Goal: Task Accomplishment & Management: Complete application form

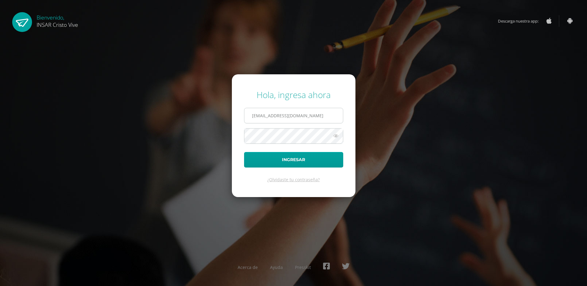
click at [267, 115] on input "2561312@insarycristovive.edu.gt" at bounding box center [293, 115] width 98 height 15
click at [268, 116] on input "2561312@insarycristovive.edu.gt" at bounding box center [293, 115] width 98 height 15
type input "2557382@insarycristovive.edu.gt"
click at [334, 134] on icon at bounding box center [336, 135] width 8 height 7
click at [296, 162] on button "Ingresar" at bounding box center [293, 160] width 99 height 16
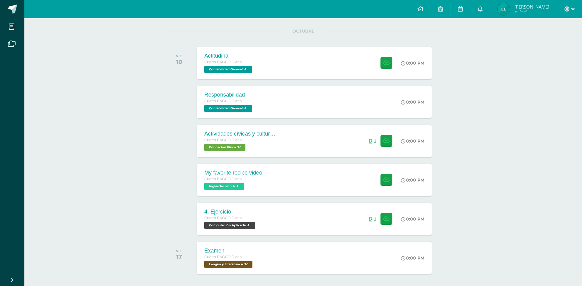
scroll to position [69, 0]
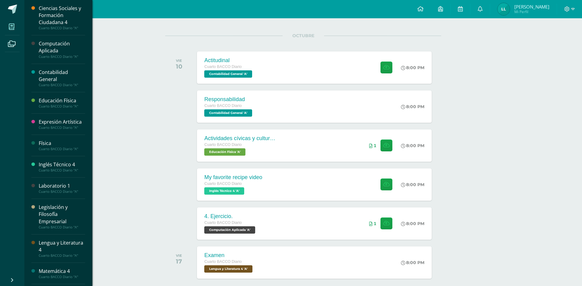
click at [12, 21] on span at bounding box center [12, 27] width 14 height 14
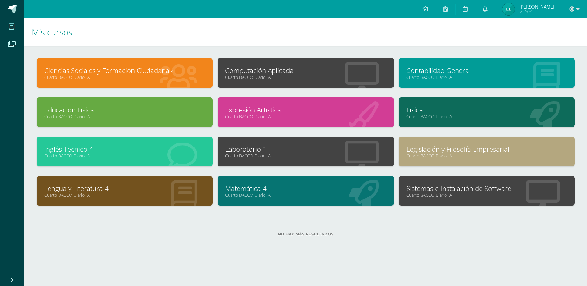
click at [284, 72] on link "Computación Aplicada" at bounding box center [305, 70] width 161 height 9
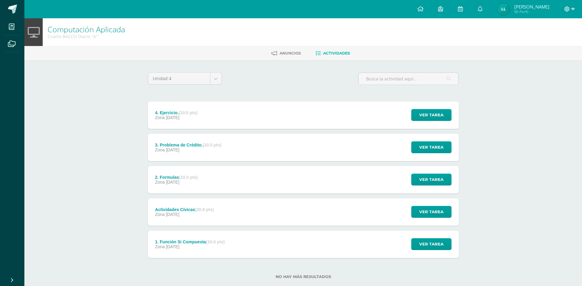
click at [572, 6] on icon at bounding box center [572, 8] width 3 height 5
click at [548, 43] on span "Cerrar sesión" at bounding box center [553, 42] width 27 height 6
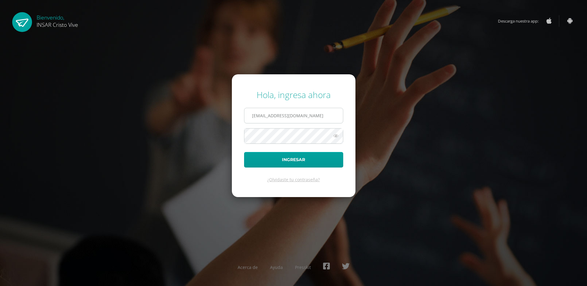
click at [328, 116] on input "2561312@insarycristovive.edu.gt" at bounding box center [293, 115] width 98 height 15
type input "2561312@insarycristovive.edu.gt"
click at [284, 155] on button "Ingresar" at bounding box center [293, 160] width 99 height 16
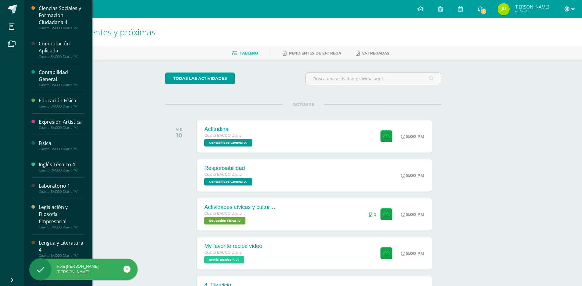
click at [46, 52] on div "Computación Aplicada" at bounding box center [62, 47] width 46 height 14
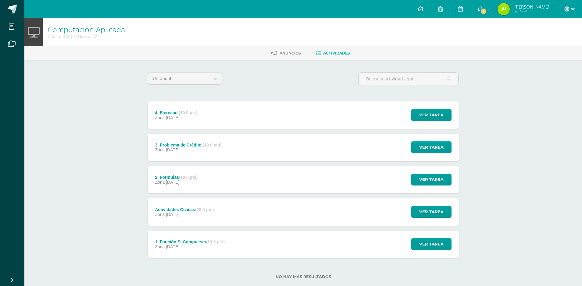
click at [370, 248] on div "1. Función Si Compuesta (10.0 pts) Zona [DATE] Ver tarea 1. Función Si Compuest…" at bounding box center [303, 244] width 311 height 27
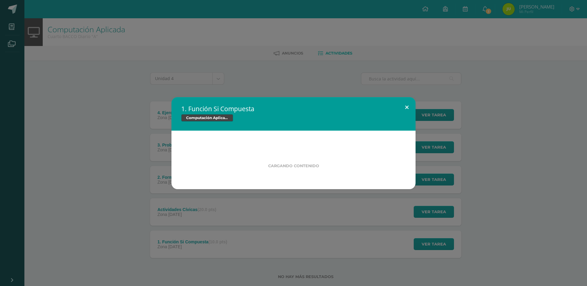
click at [405, 104] on button at bounding box center [406, 107] width 17 height 21
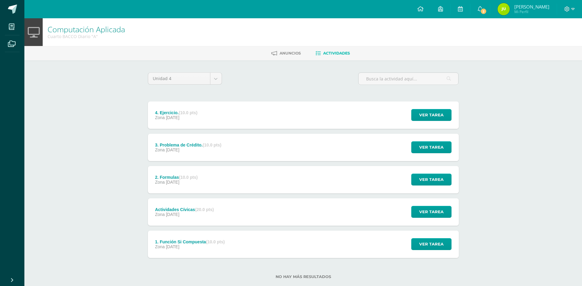
click at [404, 243] on div "Ver tarea" at bounding box center [430, 244] width 57 height 27
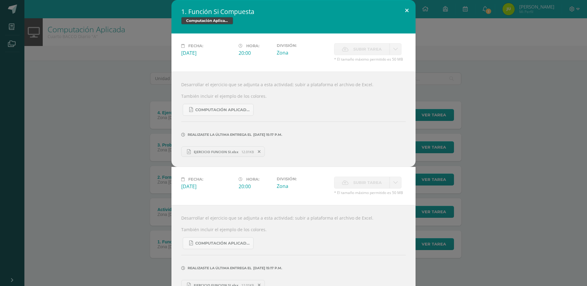
click at [402, 10] on button at bounding box center [406, 10] width 17 height 21
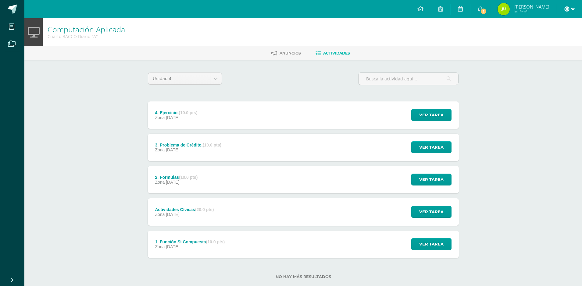
click at [573, 8] on icon at bounding box center [572, 8] width 3 height 5
click at [558, 43] on span "Cerrar sesión" at bounding box center [553, 42] width 27 height 6
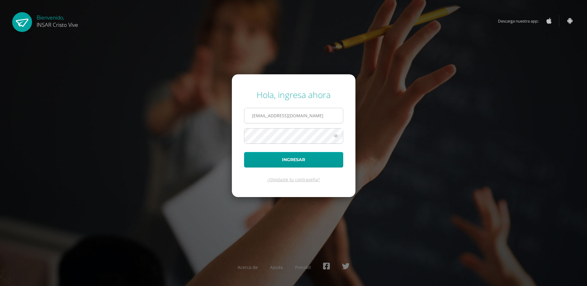
click at [266, 114] on input "2561312@insarycristovive.edu.gt" at bounding box center [293, 115] width 98 height 15
click at [267, 115] on input "2561312@insarycristovive.edu.gt" at bounding box center [293, 115] width 98 height 15
click at [269, 115] on input "2561312@insarycristovive.edu.gt" at bounding box center [293, 115] width 98 height 15
type input "2557382@insarycristovive.edu.gt"
click at [286, 158] on button "Ingresar" at bounding box center [293, 160] width 99 height 16
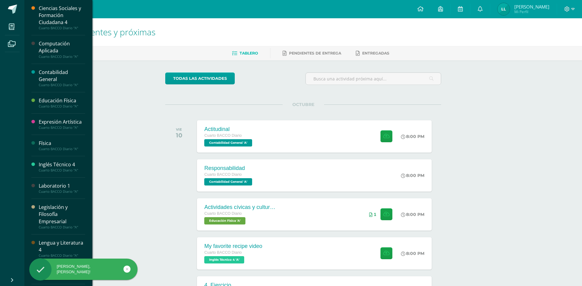
click at [60, 49] on div "Computación Aplicada" at bounding box center [62, 47] width 46 height 14
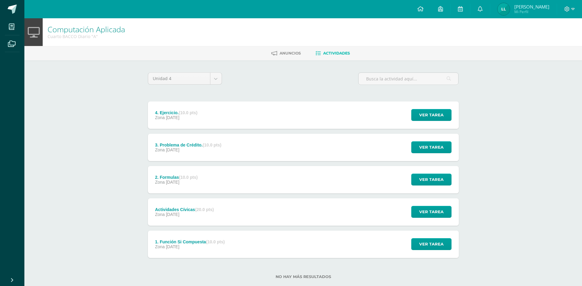
click at [211, 246] on div "Zona [DATE]" at bounding box center [190, 247] width 70 height 5
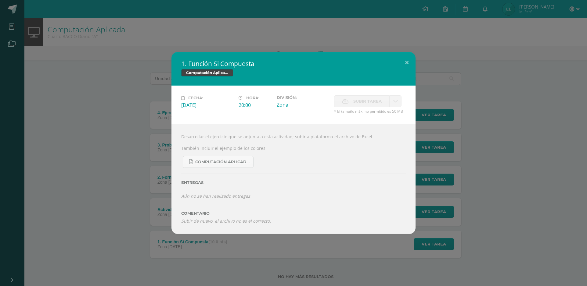
click at [377, 98] on span "Subir tarea" at bounding box center [367, 101] width 28 height 11
click at [378, 106] on span "Subir tarea" at bounding box center [367, 101] width 28 height 11
click at [355, 97] on span "Subir tarea" at bounding box center [367, 101] width 28 height 11
drag, startPoint x: 355, startPoint y: 98, endPoint x: 363, endPoint y: 96, distance: 8.3
click at [355, 98] on span "Subir tarea" at bounding box center [367, 101] width 28 height 11
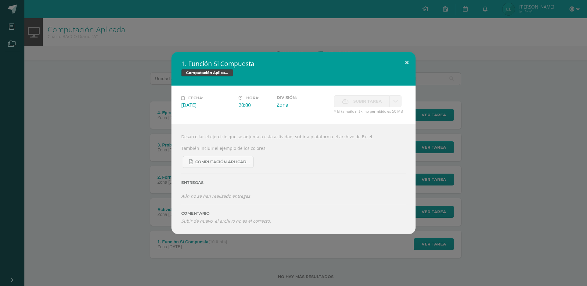
click at [406, 66] on button at bounding box center [406, 62] width 17 height 21
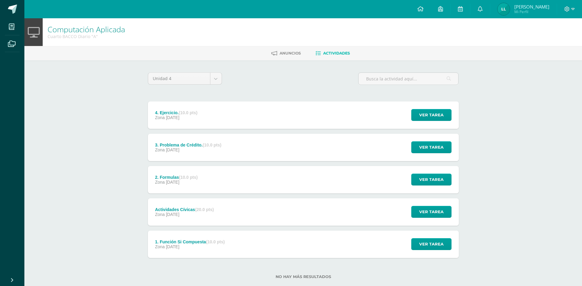
click at [251, 247] on div "1. Función Si Compuesta (10.0 pts) Zona [DATE] Ver tarea 1. Función Si Compuest…" at bounding box center [303, 244] width 311 height 27
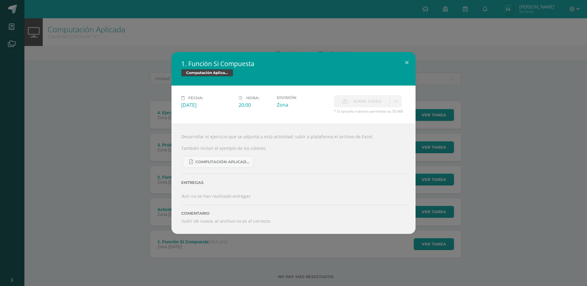
click at [355, 96] on span "Subir tarea" at bounding box center [367, 101] width 28 height 11
click at [352, 100] on label "Subir tarea" at bounding box center [361, 101] width 55 height 12
click at [233, 164] on span "COMPUTACIÓN APLICADA 18-SEPT.pdf" at bounding box center [222, 162] width 55 height 5
click at [412, 65] on button at bounding box center [406, 62] width 17 height 21
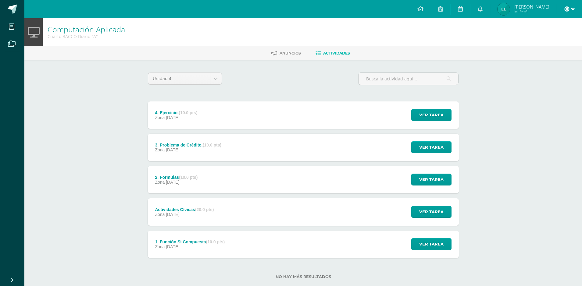
click at [574, 6] on icon at bounding box center [572, 8] width 3 height 5
click at [546, 41] on span "Cerrar sesión" at bounding box center [553, 42] width 27 height 6
